Goal: Find specific page/section: Find specific page/section

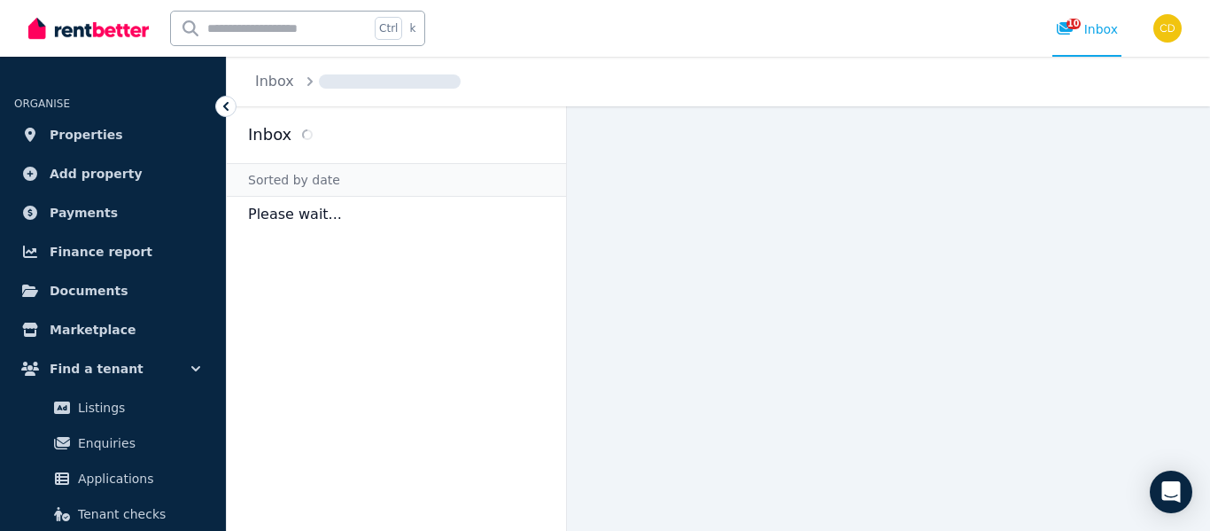
click at [304, 33] on input "text" at bounding box center [270, 29] width 198 height 34
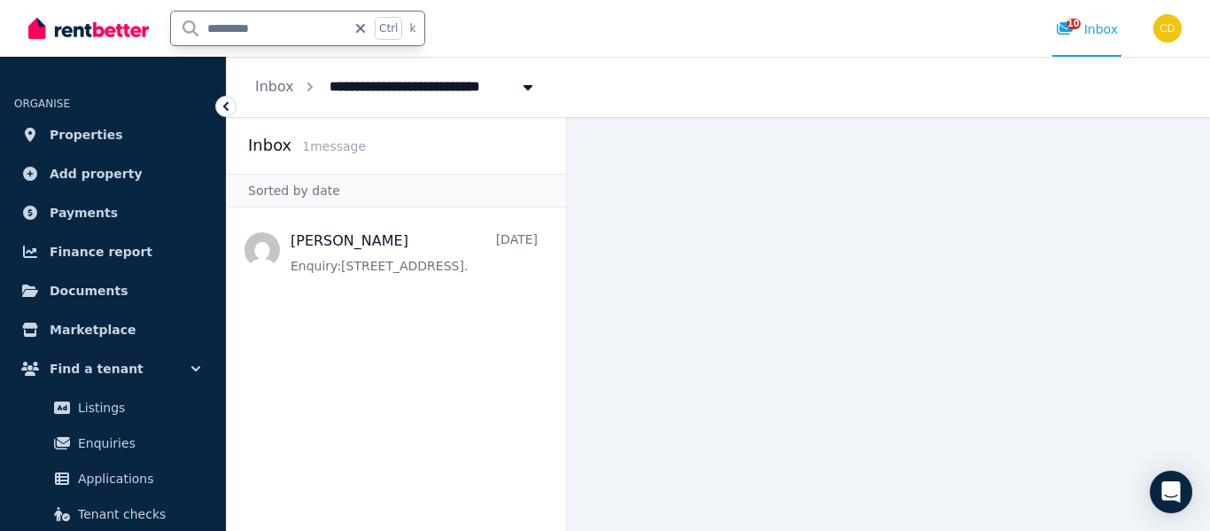
type input "**********"
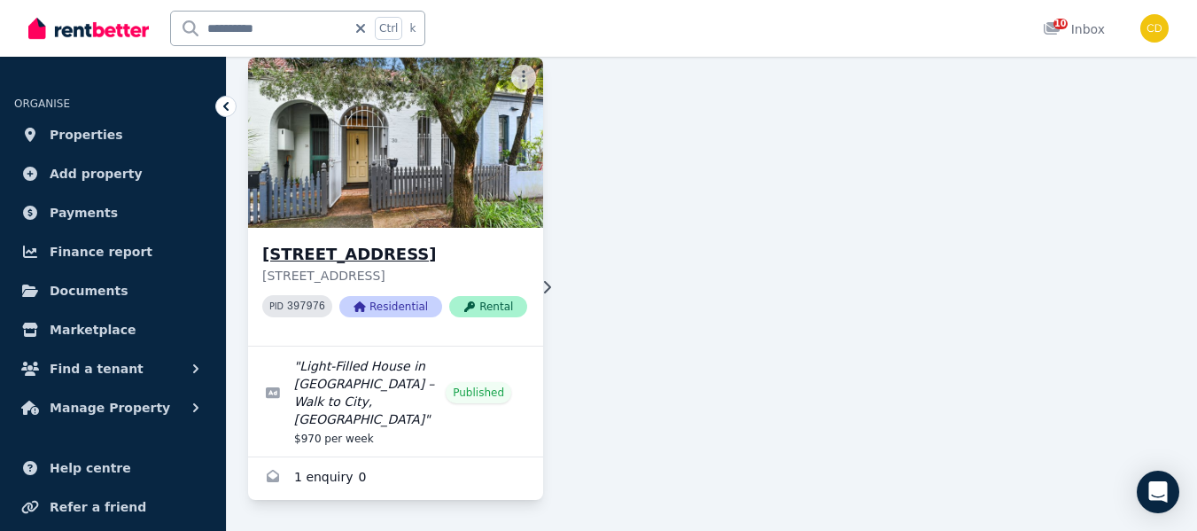
scroll to position [135, 0]
click at [386, 243] on h3 "[STREET_ADDRESS]" at bounding box center [394, 253] width 265 height 25
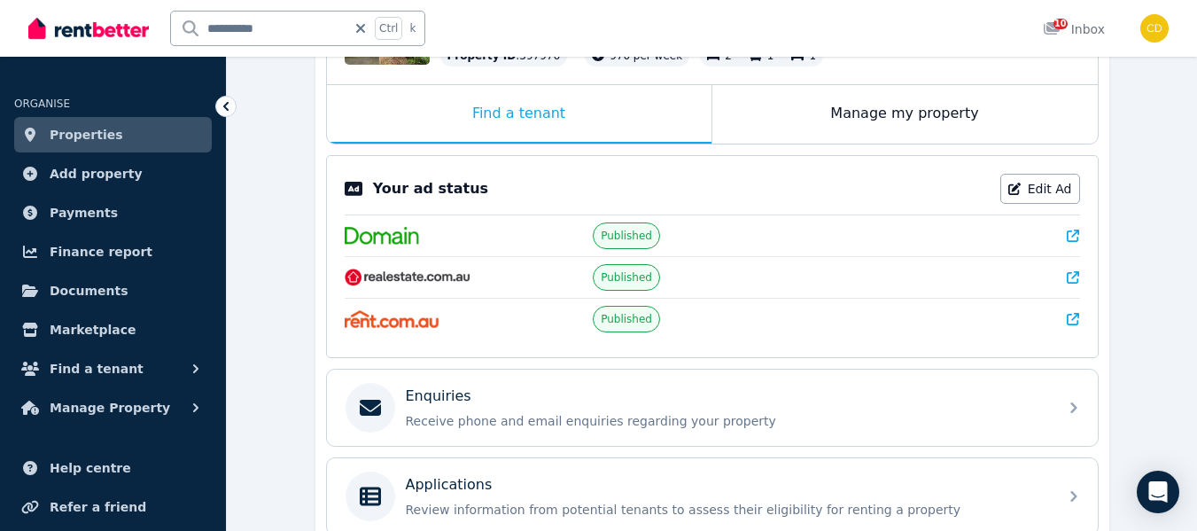
scroll to position [443, 0]
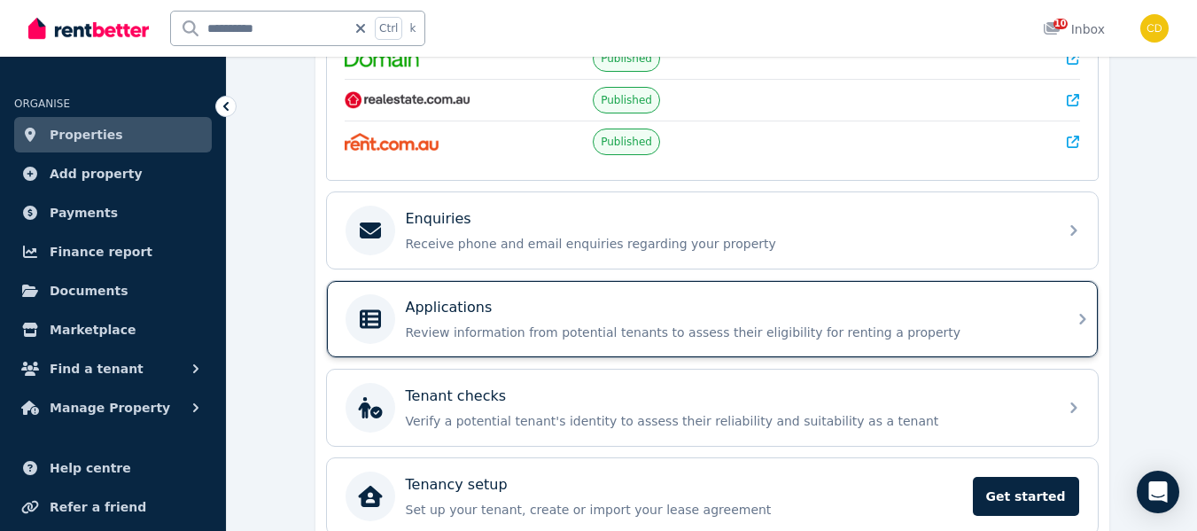
click at [565, 322] on div "Applications Review information from potential tenants to assess their eligibil…" at bounding box center [726, 319] width 641 height 44
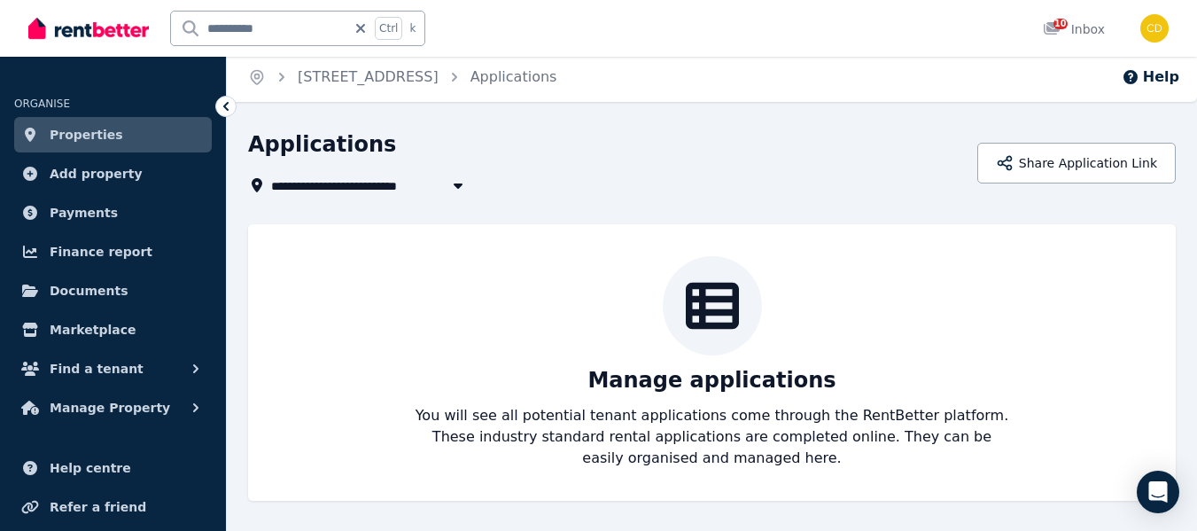
scroll to position [6, 0]
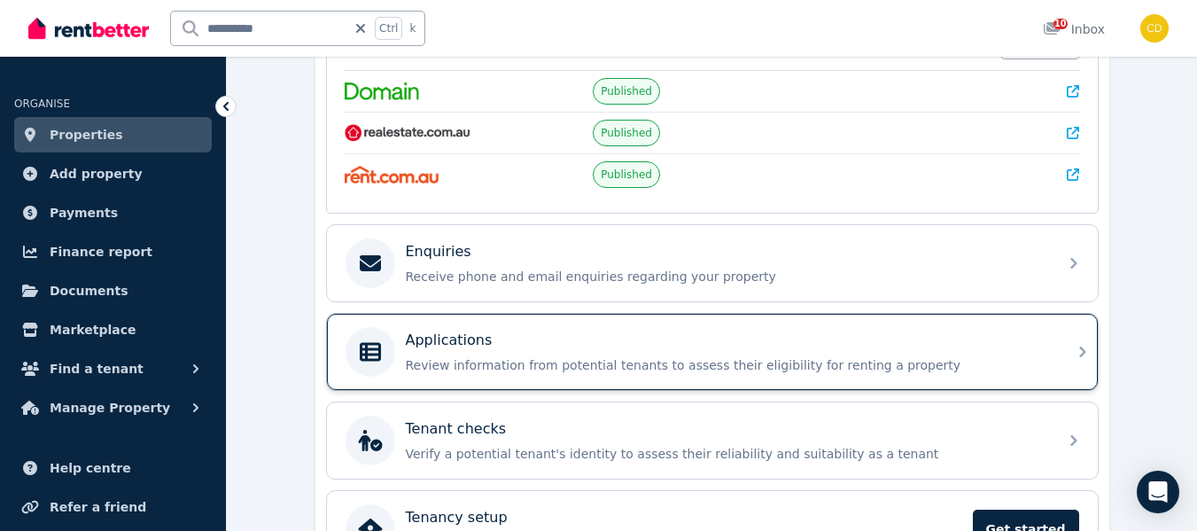
scroll to position [443, 0]
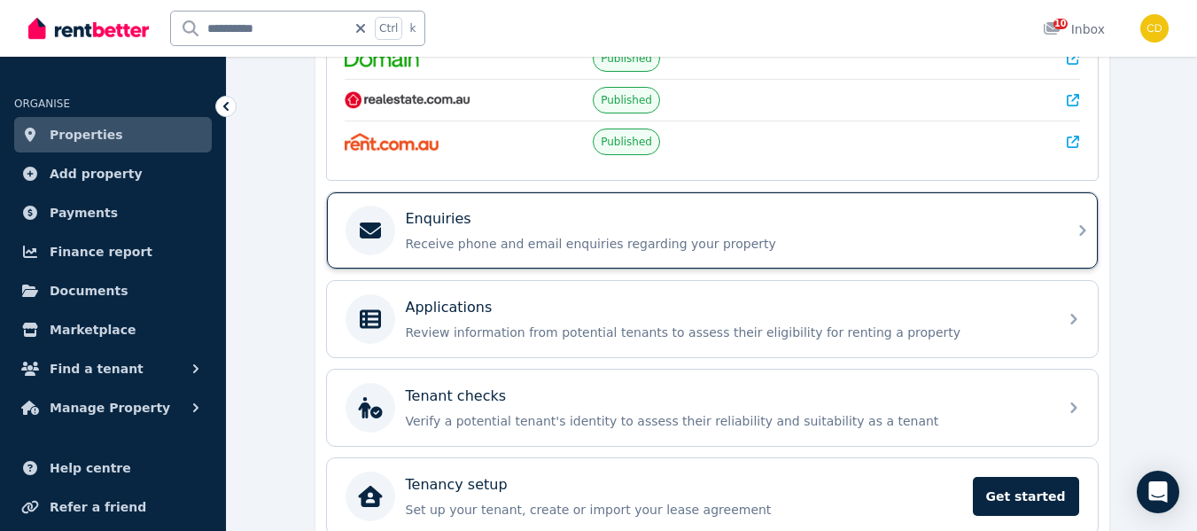
click at [653, 253] on div "Enquiries Receive phone and email enquiries regarding your property" at bounding box center [696, 231] width 702 height 50
